Goal: Task Accomplishment & Management: Manage account settings

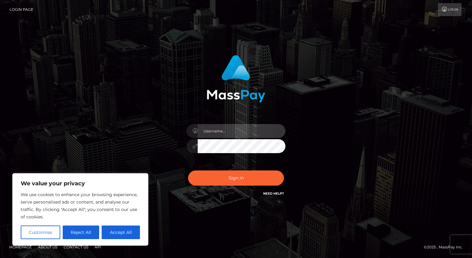
click at [210, 129] on input "text" at bounding box center [242, 131] width 88 height 14
type input "[EMAIL_ADDRESS][DOMAIN_NAME]"
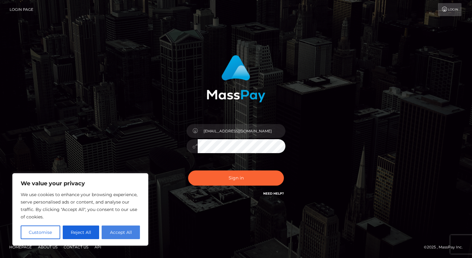
click at [130, 232] on button "Accept All" at bounding box center [121, 232] width 38 height 14
checkbox input "true"
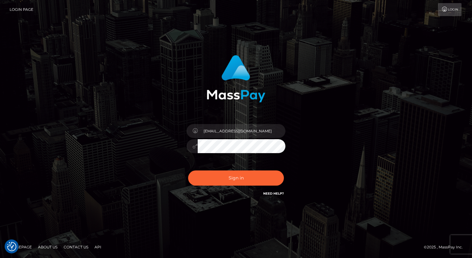
click at [188, 170] on button "Sign in" at bounding box center [236, 177] width 96 height 15
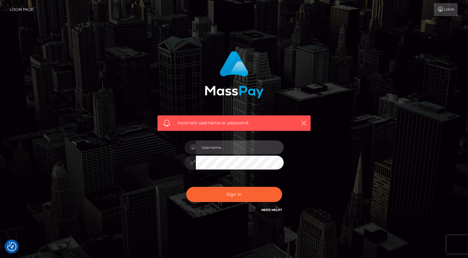
click at [240, 149] on input "text" at bounding box center [240, 147] width 88 height 14
type input "[EMAIL_ADDRESS][DOMAIN_NAME]"
click at [186, 187] on button "Sign in" at bounding box center [234, 194] width 96 height 15
click at [219, 147] on input "text" at bounding box center [240, 147] width 88 height 14
type input "[EMAIL_ADDRESS][DOMAIN_NAME]"
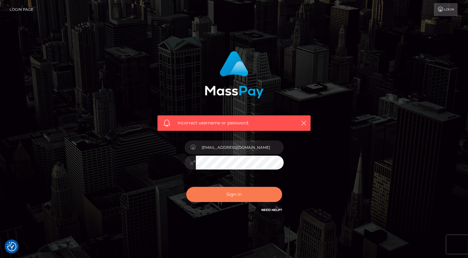
click at [248, 198] on button "Sign in" at bounding box center [234, 194] width 96 height 15
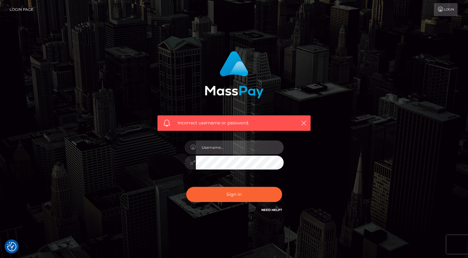
click at [207, 147] on input "text" at bounding box center [240, 147] width 88 height 14
type input "[EMAIL_ADDRESS][DOMAIN_NAME]"
click at [272, 211] on link "Need Help?" at bounding box center [271, 210] width 21 height 4
click at [333, 194] on div "Incorrect username or password. jxshhxnt@gmail.com" at bounding box center [234, 135] width 352 height 178
click at [186, 187] on button "Sign in" at bounding box center [234, 194] width 96 height 15
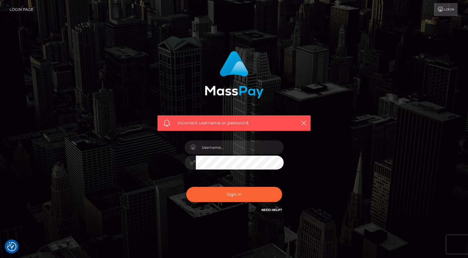
scroll to position [12, 0]
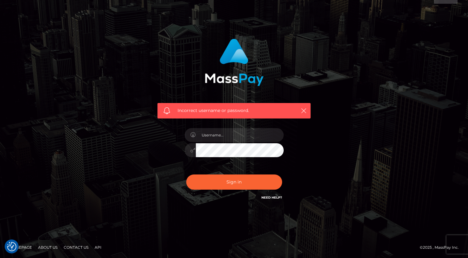
click at [69, 247] on link "Contact Us" at bounding box center [76, 247] width 30 height 10
click at [164, 207] on form "Incorrect username or password." at bounding box center [234, 123] width 162 height 178
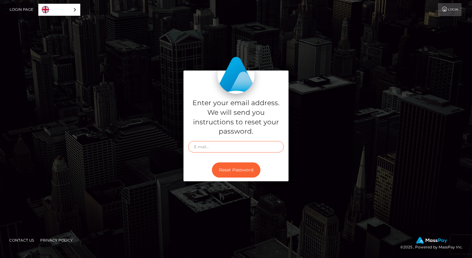
click at [200, 145] on input "text" at bounding box center [236, 146] width 96 height 11
type input "[EMAIL_ADDRESS][DOMAIN_NAME]"
click at [240, 167] on button "Reset Password" at bounding box center [236, 169] width 49 height 15
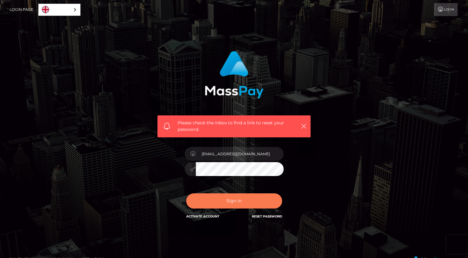
click at [262, 198] on button "Sign in" at bounding box center [234, 200] width 96 height 15
